Goal: Transaction & Acquisition: Obtain resource

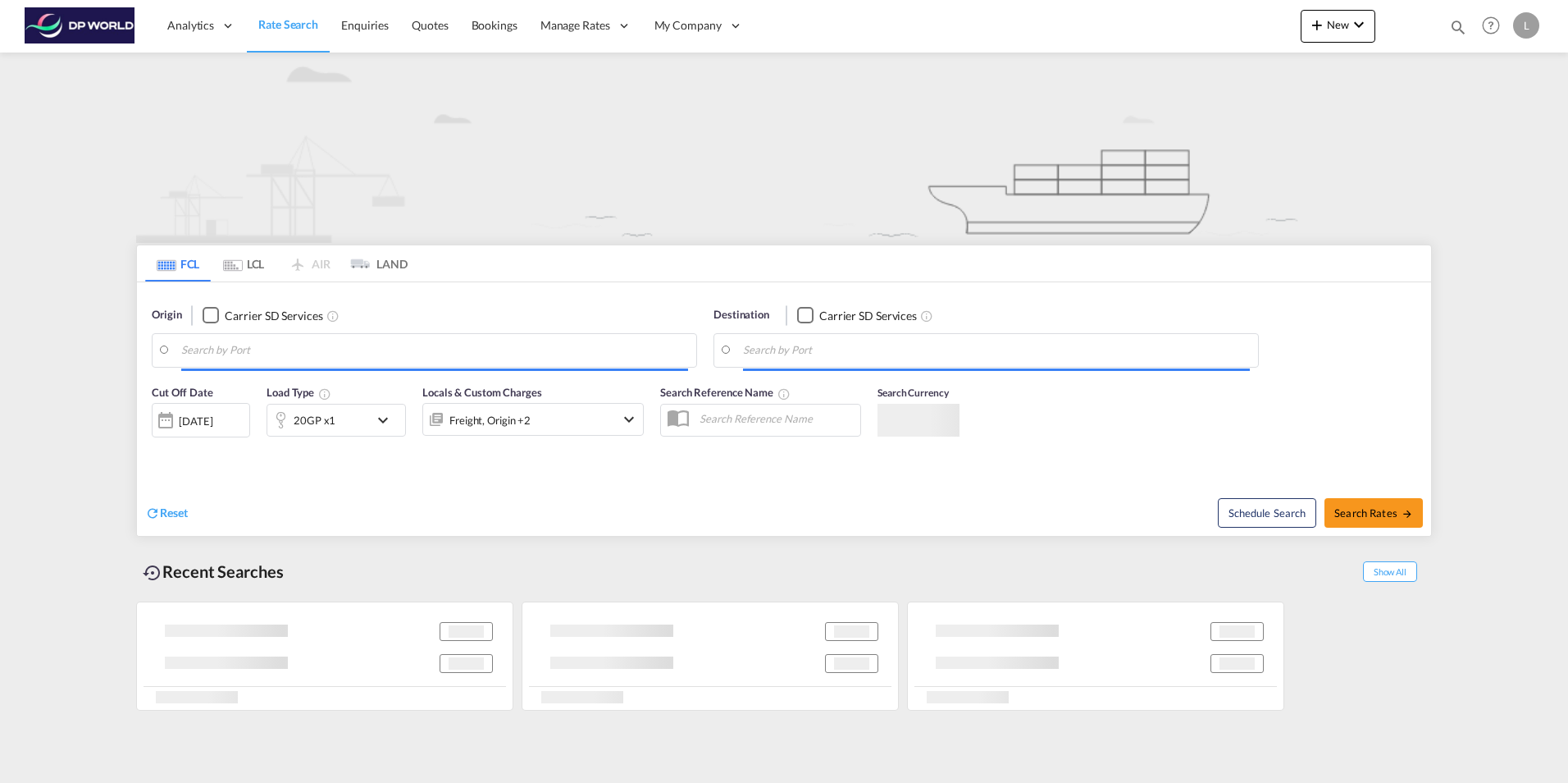
click at [243, 349] on input "Search by Port" at bounding box center [434, 350] width 507 height 25
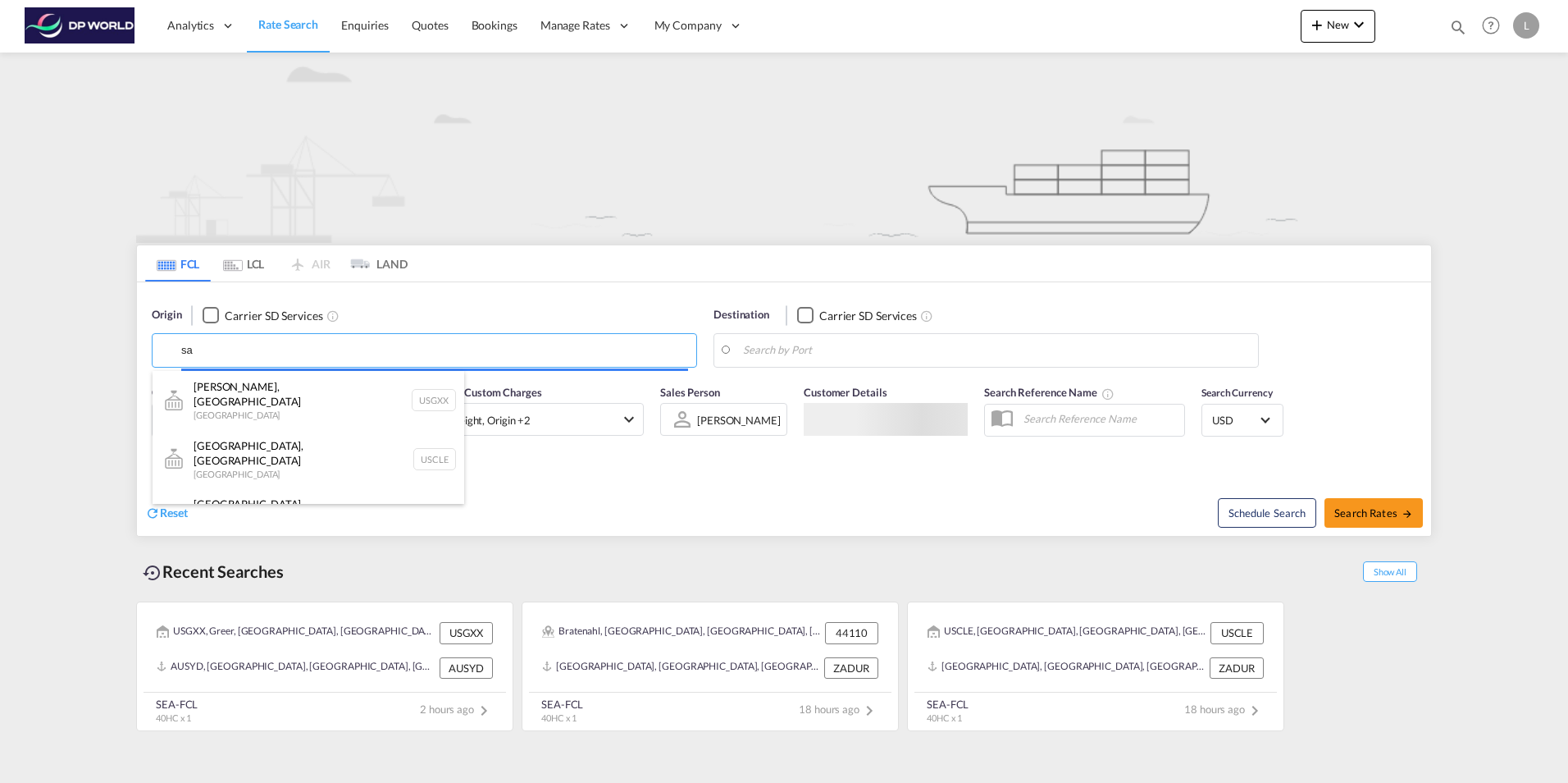
type input "s"
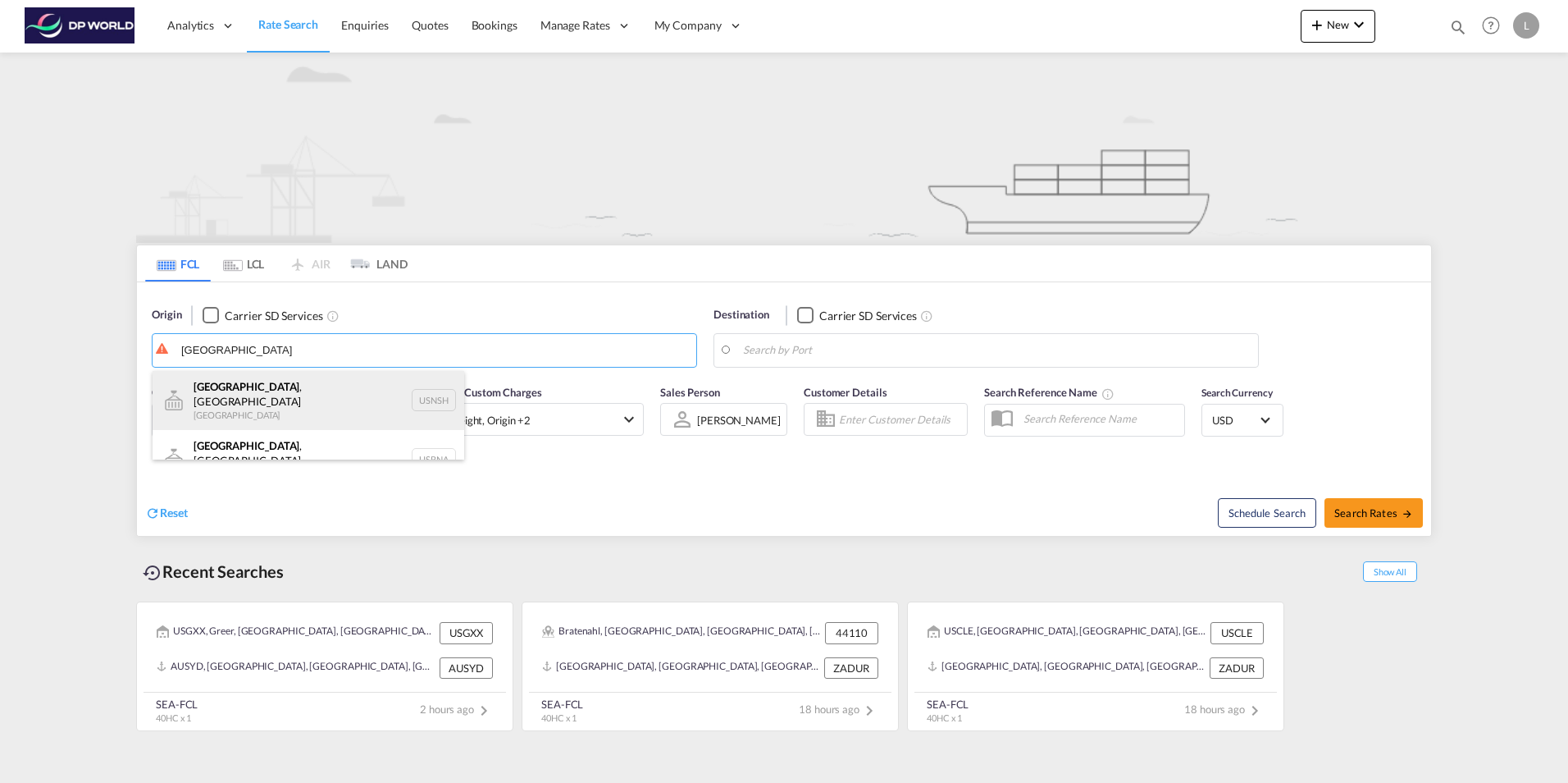
click at [259, 395] on div "[GEOGRAPHIC_DATA] , [GEOGRAPHIC_DATA] [GEOGRAPHIC_DATA] USNSH" at bounding box center [308, 400] width 312 height 59
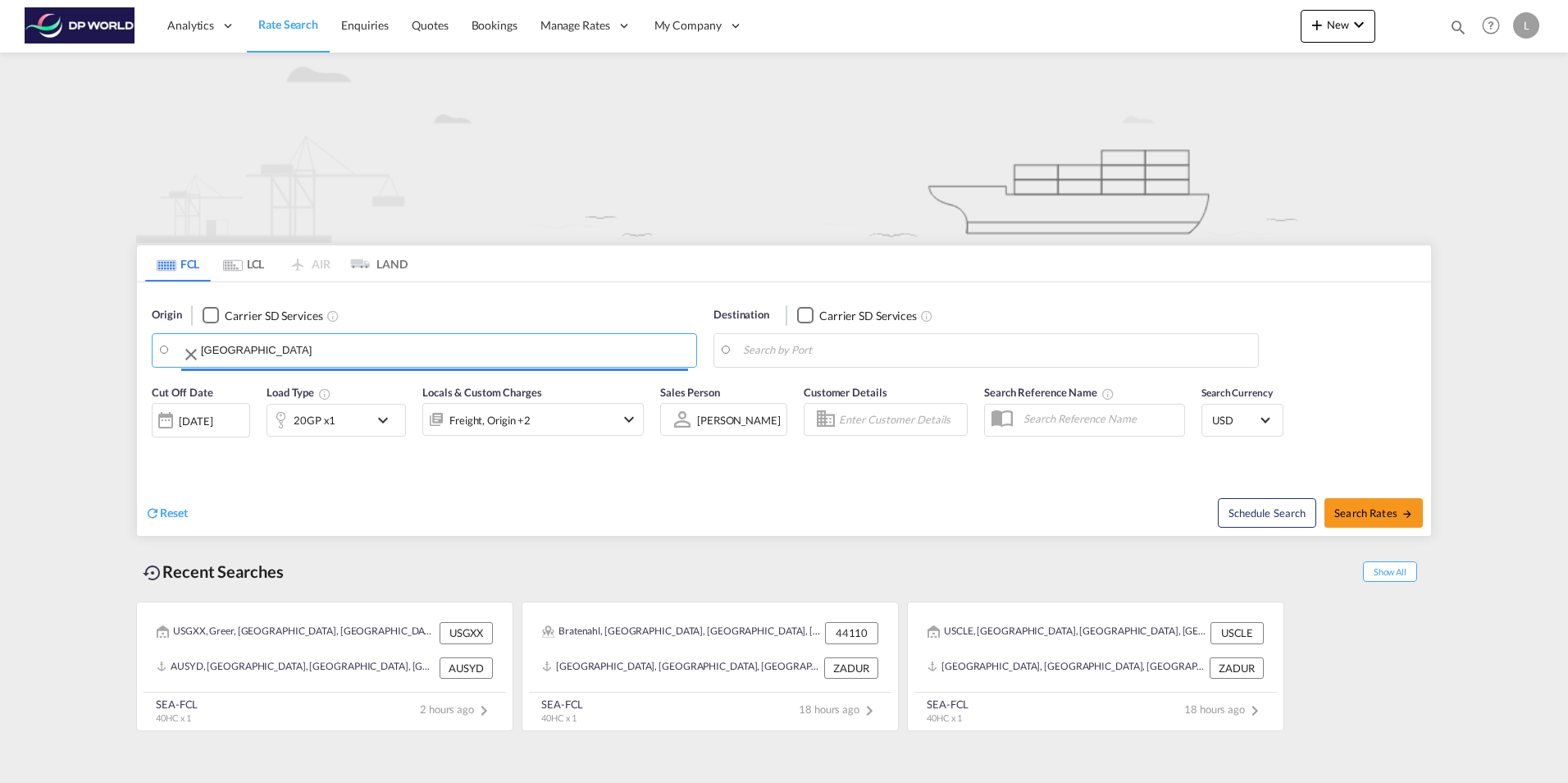
type input "[GEOGRAPHIC_DATA], [GEOGRAPHIC_DATA], USNSH"
click at [786, 353] on body "Analytics Reports Dashboard Rate Search Enquiries Quotes Bookings" at bounding box center [784, 391] width 1568 height 783
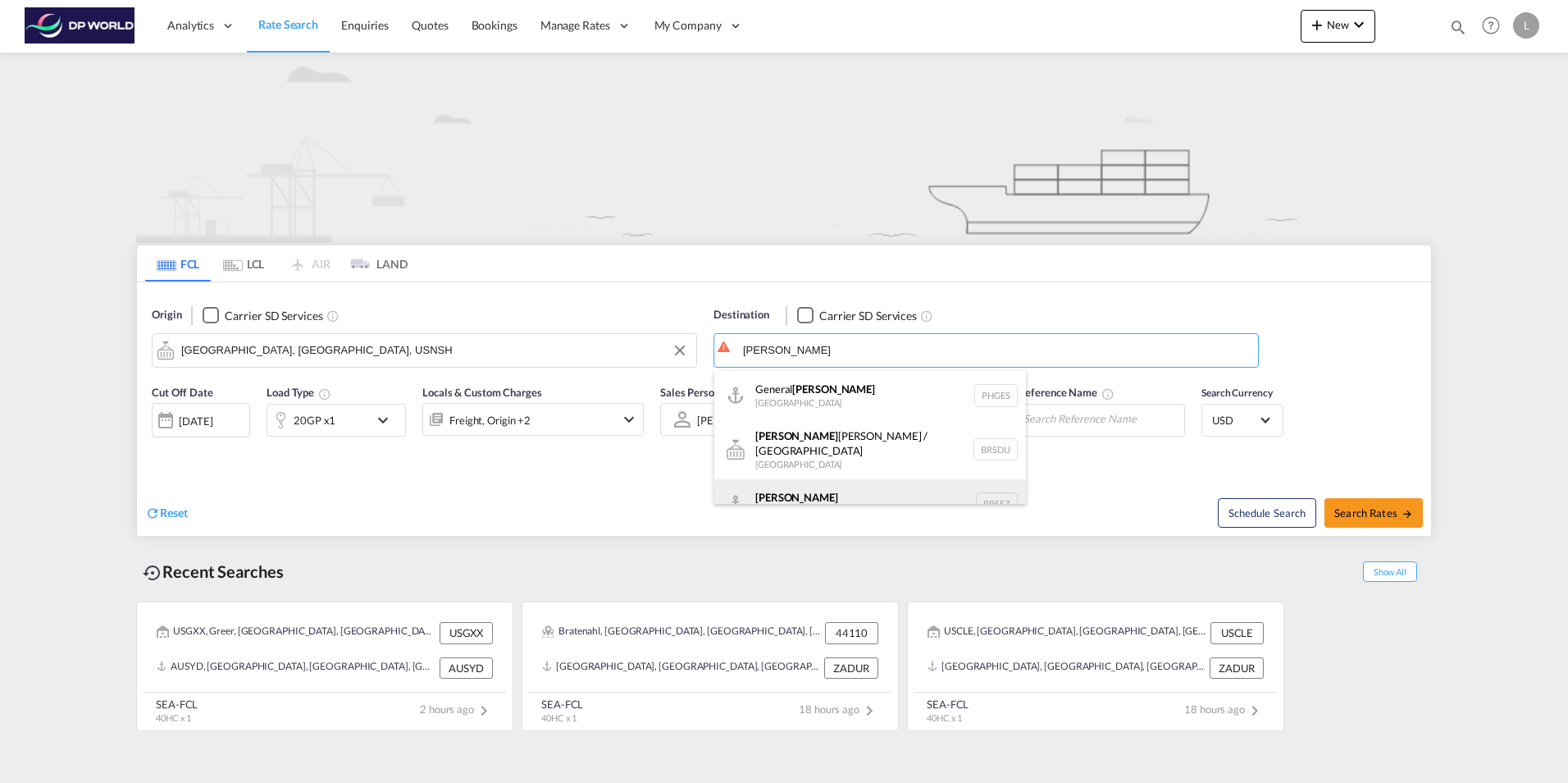
click at [793, 484] on div "[PERSON_NAME] [GEOGRAPHIC_DATA] BRSSZ" at bounding box center [870, 504] width 312 height 49
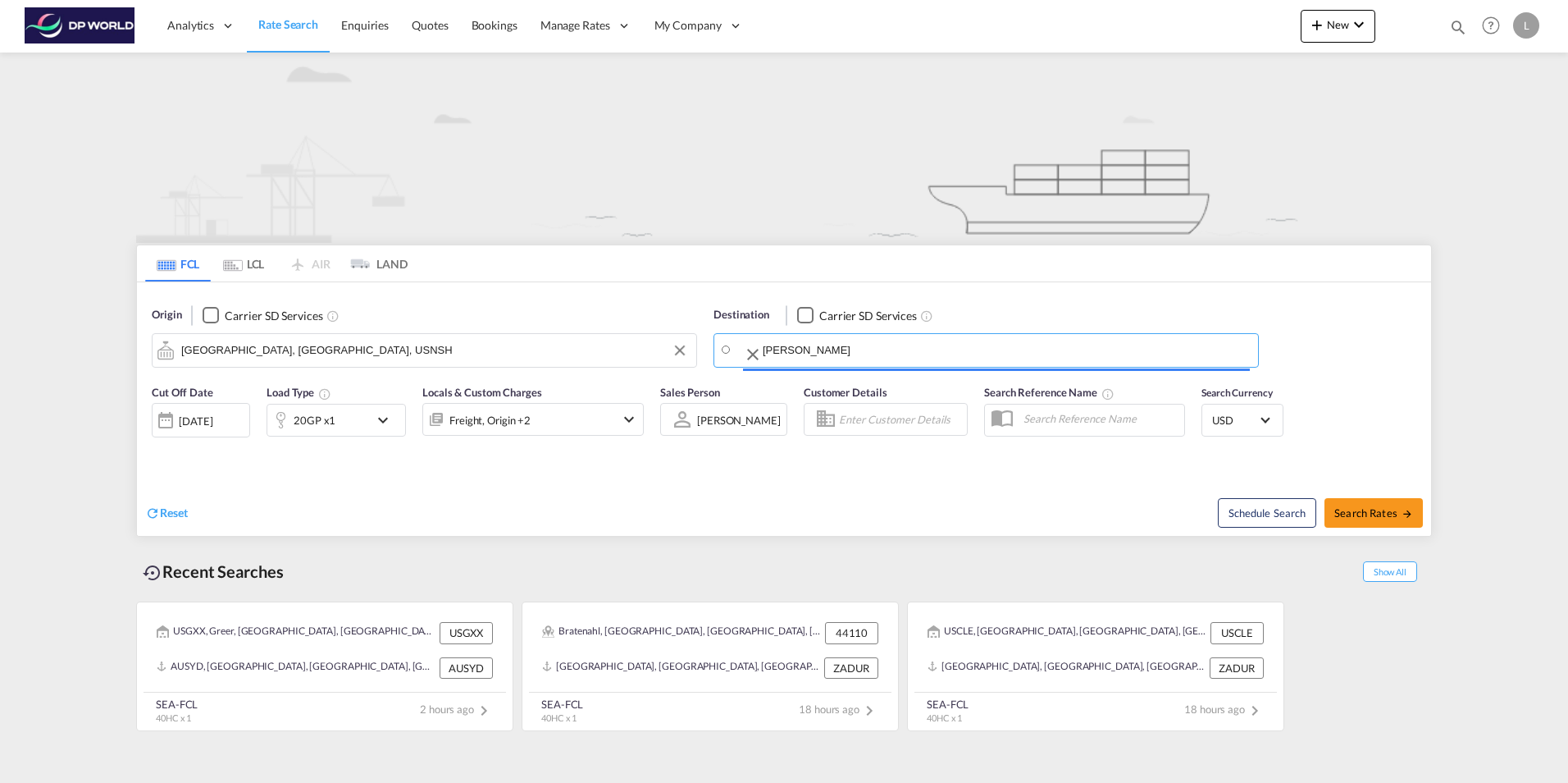
type input "Santos, BRSSZ"
click at [558, 488] on div "Reset" at bounding box center [467, 500] width 644 height 45
click at [388, 417] on md-icon "icon-chevron-down" at bounding box center [387, 420] width 28 height 20
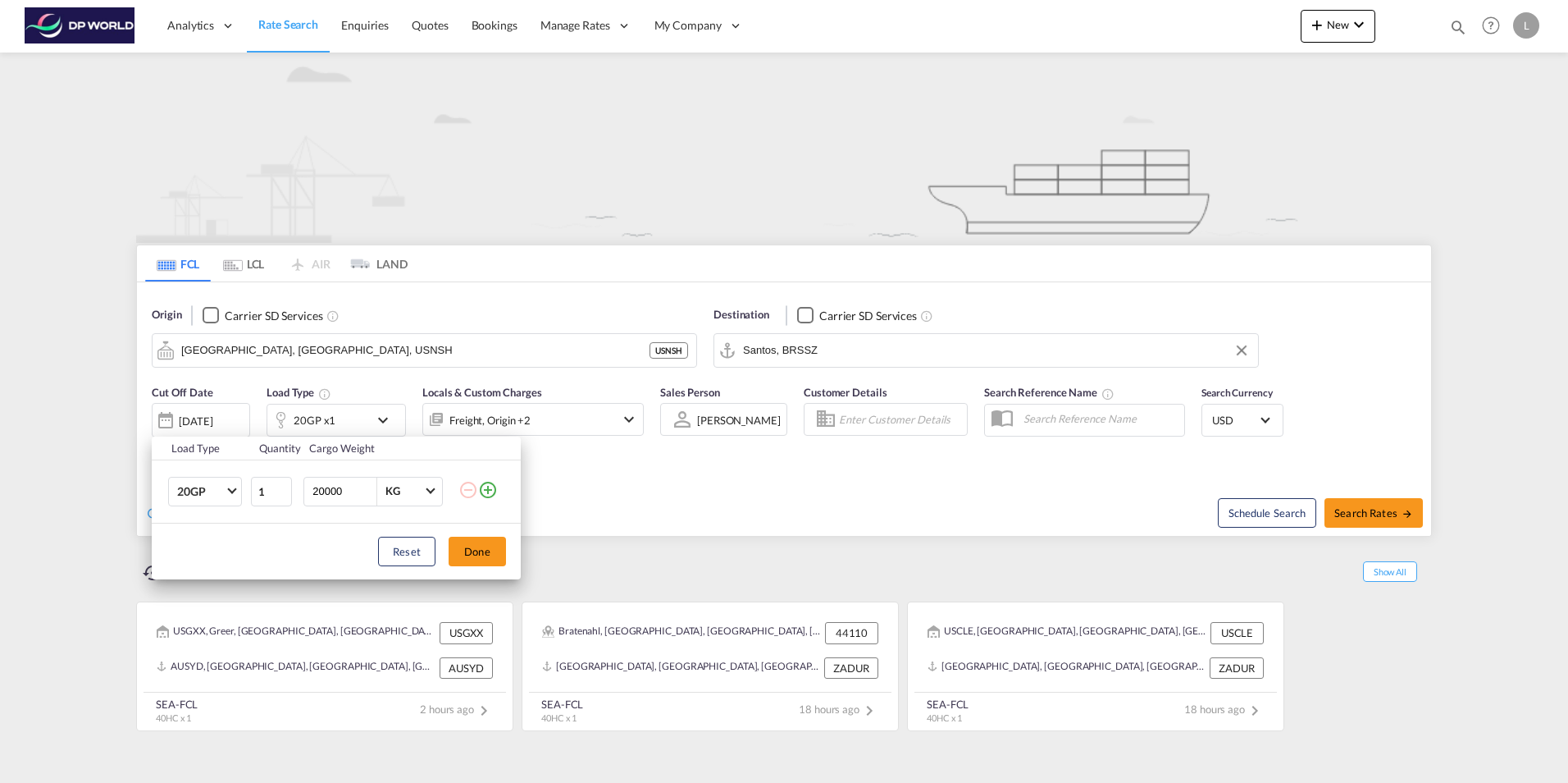
click at [388, 417] on div "Load Type Quantity Cargo Weight 20GP 20GP 40GP 40HC 45HC 20RE 40RE 40HR 20OT 40…" at bounding box center [784, 391] width 1568 height 783
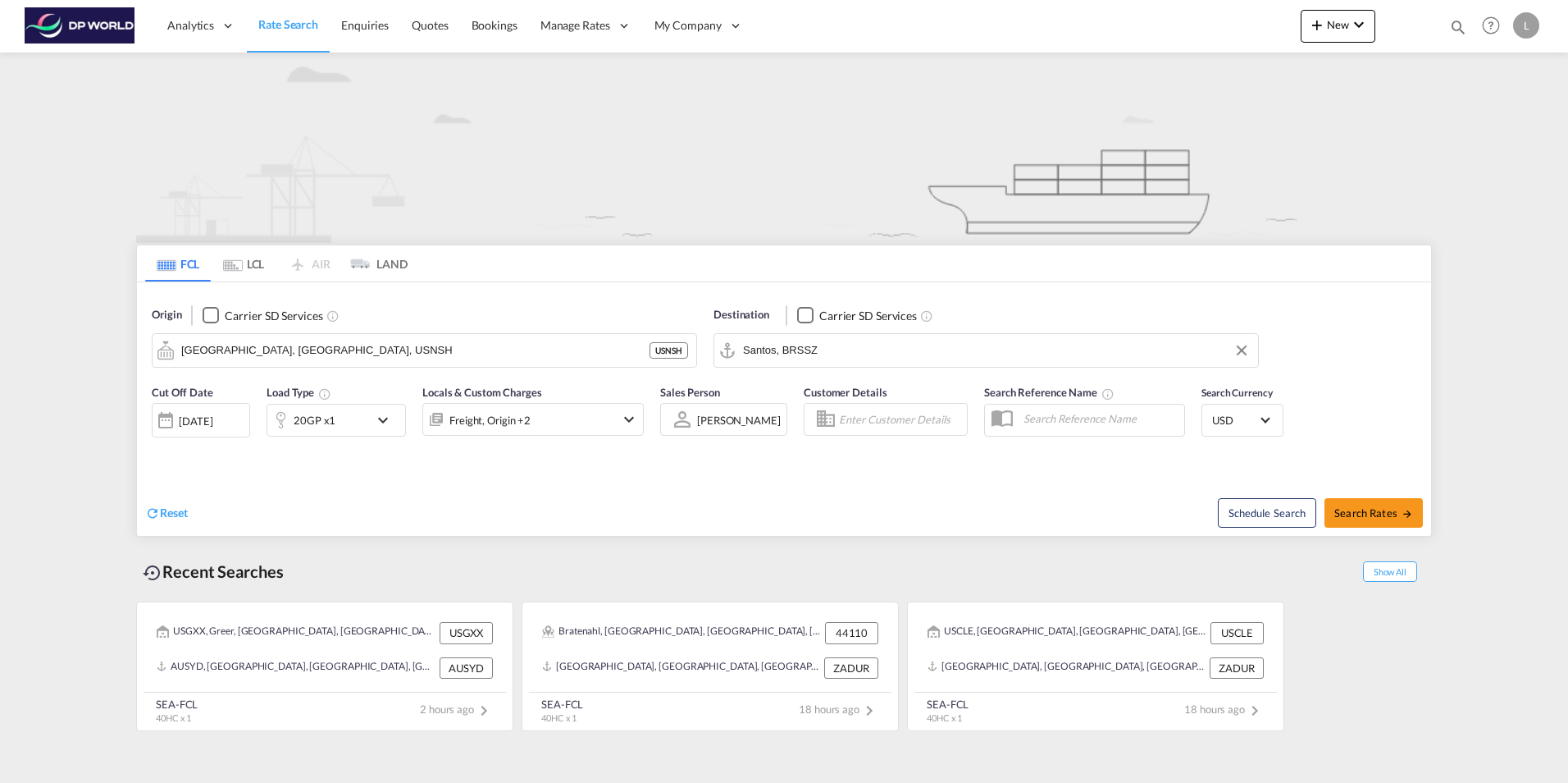
click at [388, 417] on md-icon "icon-chevron-down" at bounding box center [387, 420] width 28 height 20
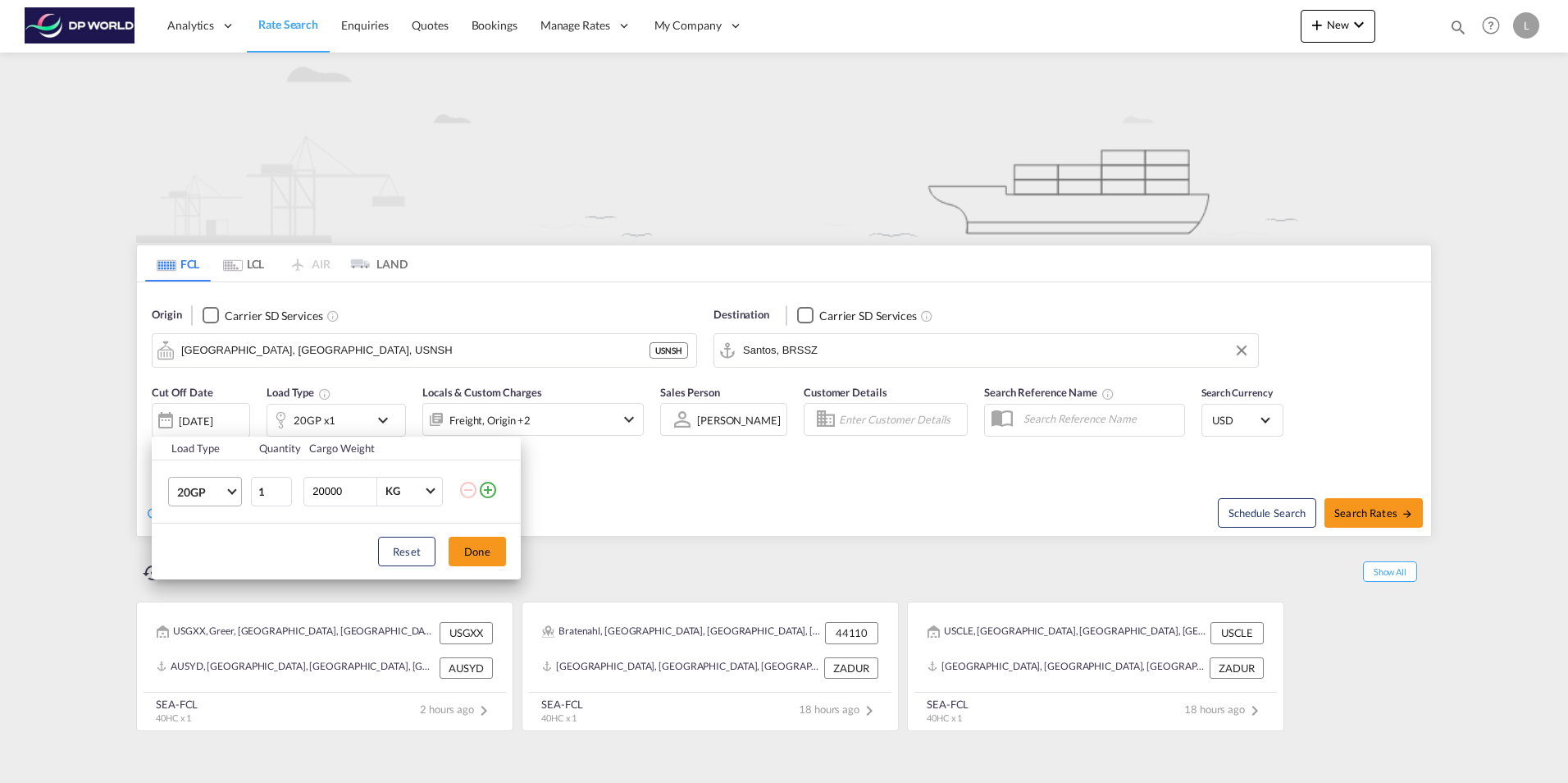
click at [238, 487] on md-select-value "20GP" at bounding box center [208, 491] width 65 height 28
click at [196, 567] on div "40HC" at bounding box center [192, 570] width 30 height 16
click at [654, 507] on div "Load Type Quantity Cargo Weight 40HC 1 20000 KG KG Load type addition is restri…" at bounding box center [784, 391] width 1568 height 783
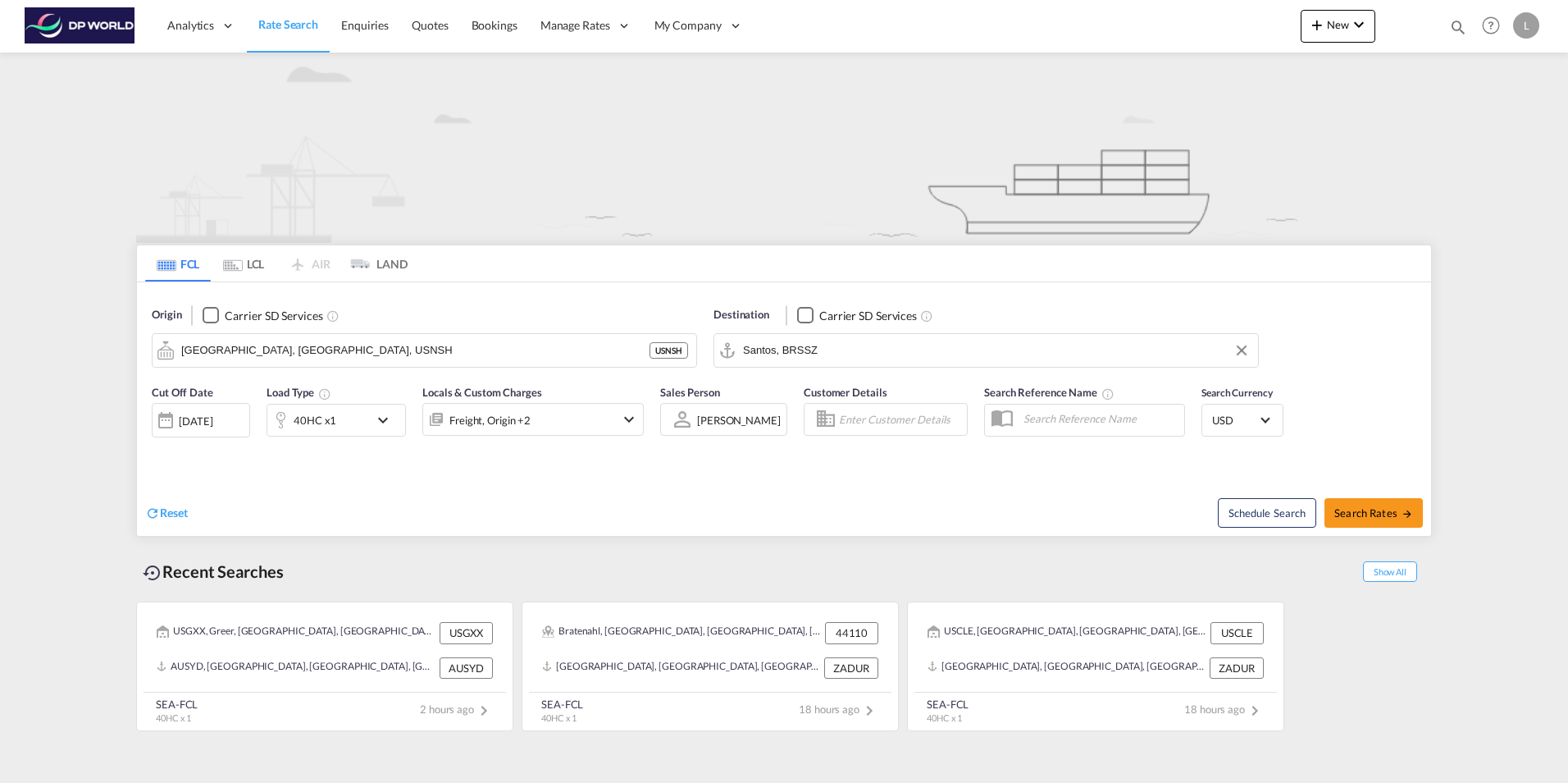
click at [368, 487] on div "Reset" at bounding box center [467, 500] width 644 height 45
click at [1373, 507] on span "Search Rates" at bounding box center [1373, 513] width 79 height 13
type input "USNSH to BRSSZ / [DATE]"
